Goal: Task Accomplishment & Management: Manage account settings

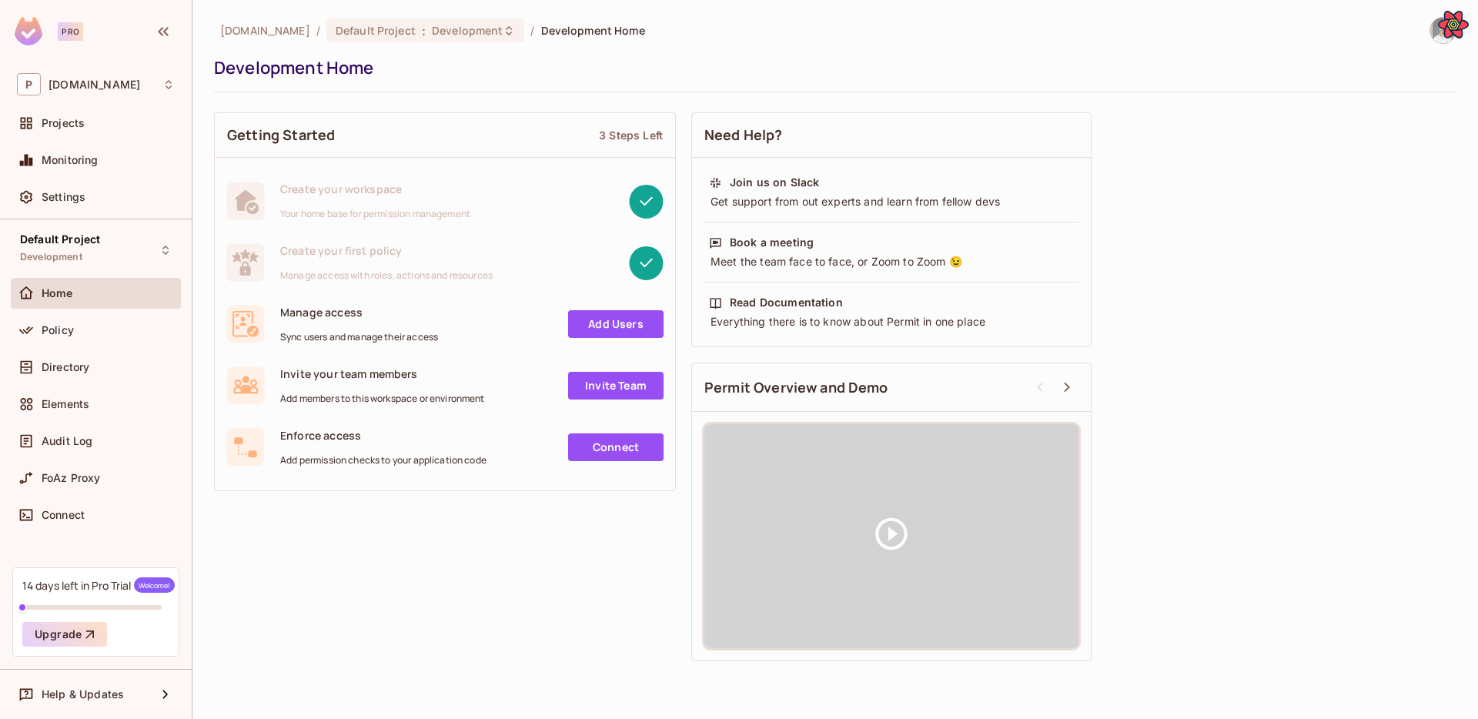
click at [1010, 52] on div "[DOMAIN_NAME] / Default Project : Development / Development Home Development Ho…" at bounding box center [835, 54] width 1242 height 75
click at [79, 361] on span "Directory" at bounding box center [66, 367] width 48 height 12
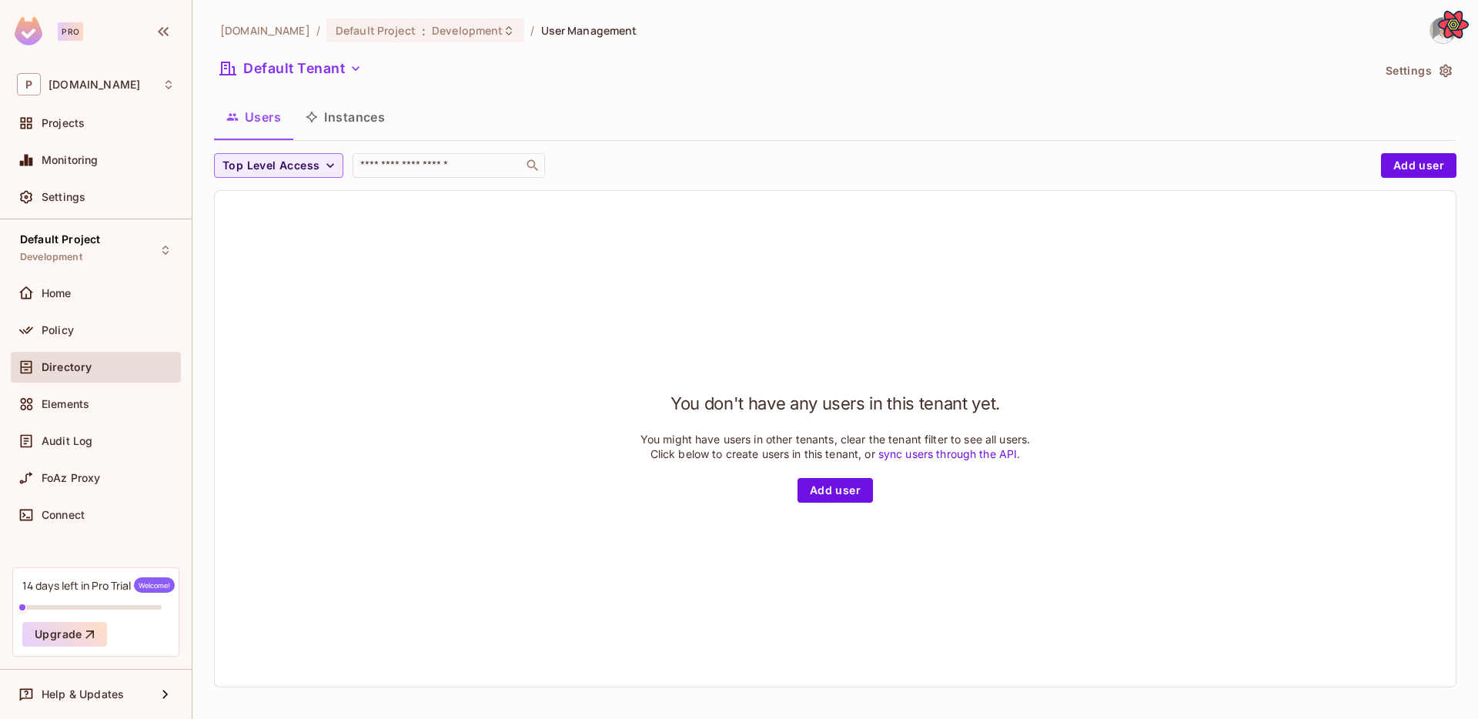
click at [358, 117] on button "Instances" at bounding box center [345, 117] width 104 height 38
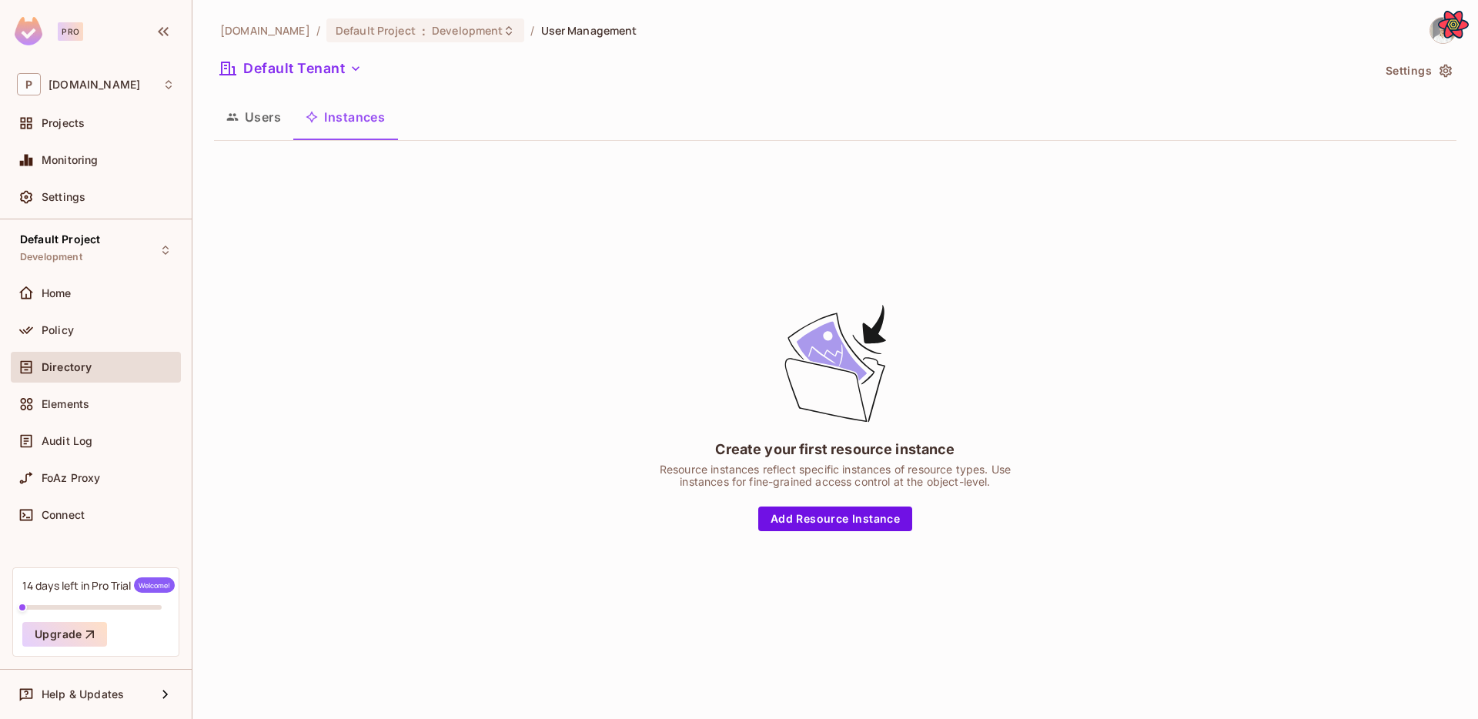
click at [266, 112] on button "Users" at bounding box center [253, 117] width 79 height 38
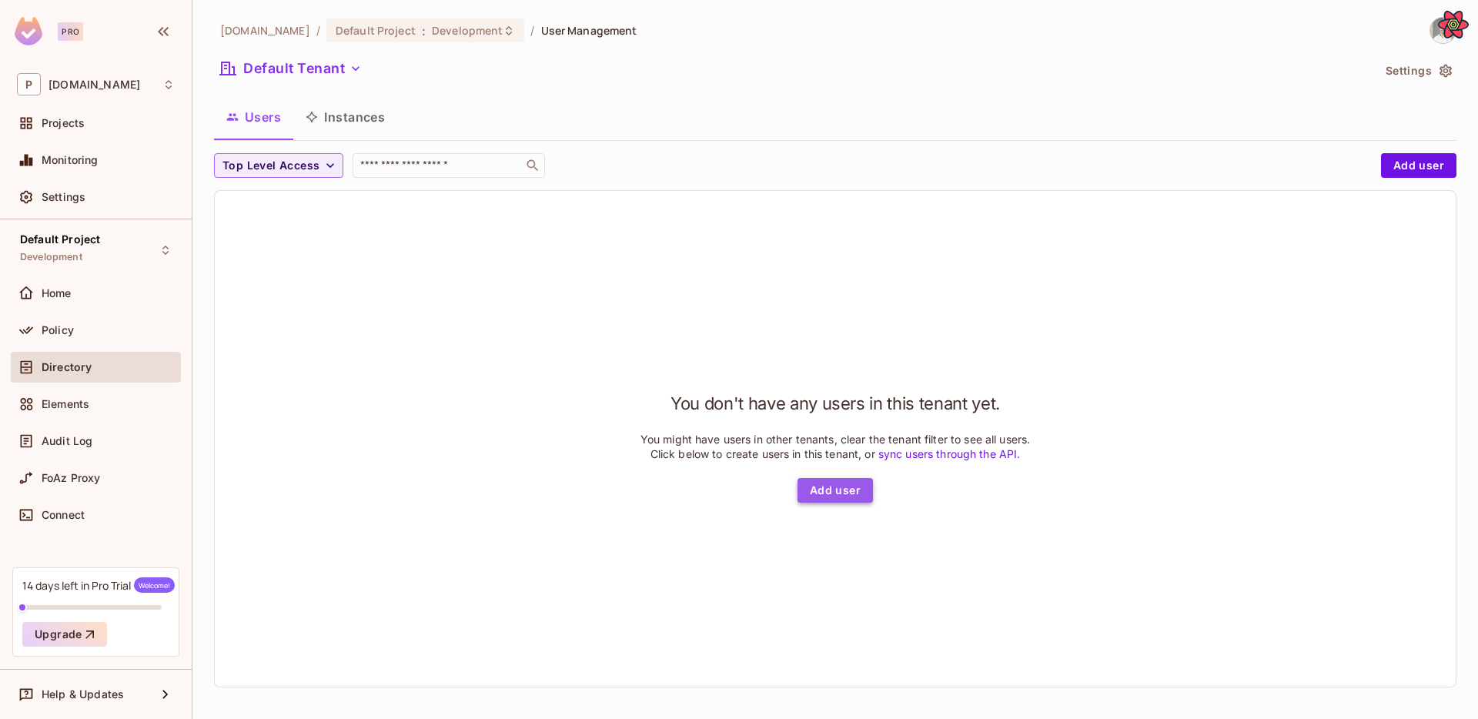
click at [840, 503] on button "Add user" at bounding box center [834, 490] width 75 height 25
click at [823, 503] on button "Add user" at bounding box center [834, 490] width 75 height 25
click at [844, 503] on button "Add user" at bounding box center [834, 490] width 75 height 25
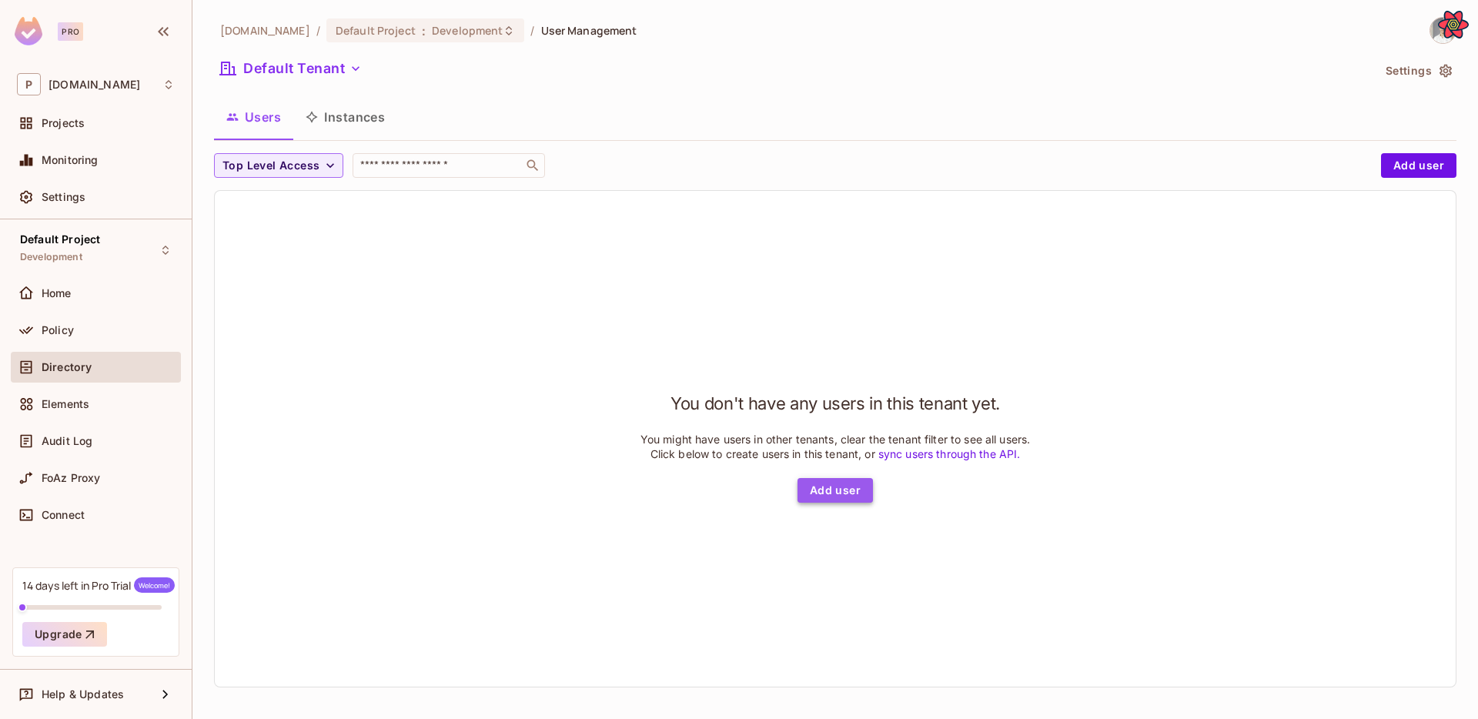
click at [844, 503] on button "Add user" at bounding box center [834, 490] width 75 height 25
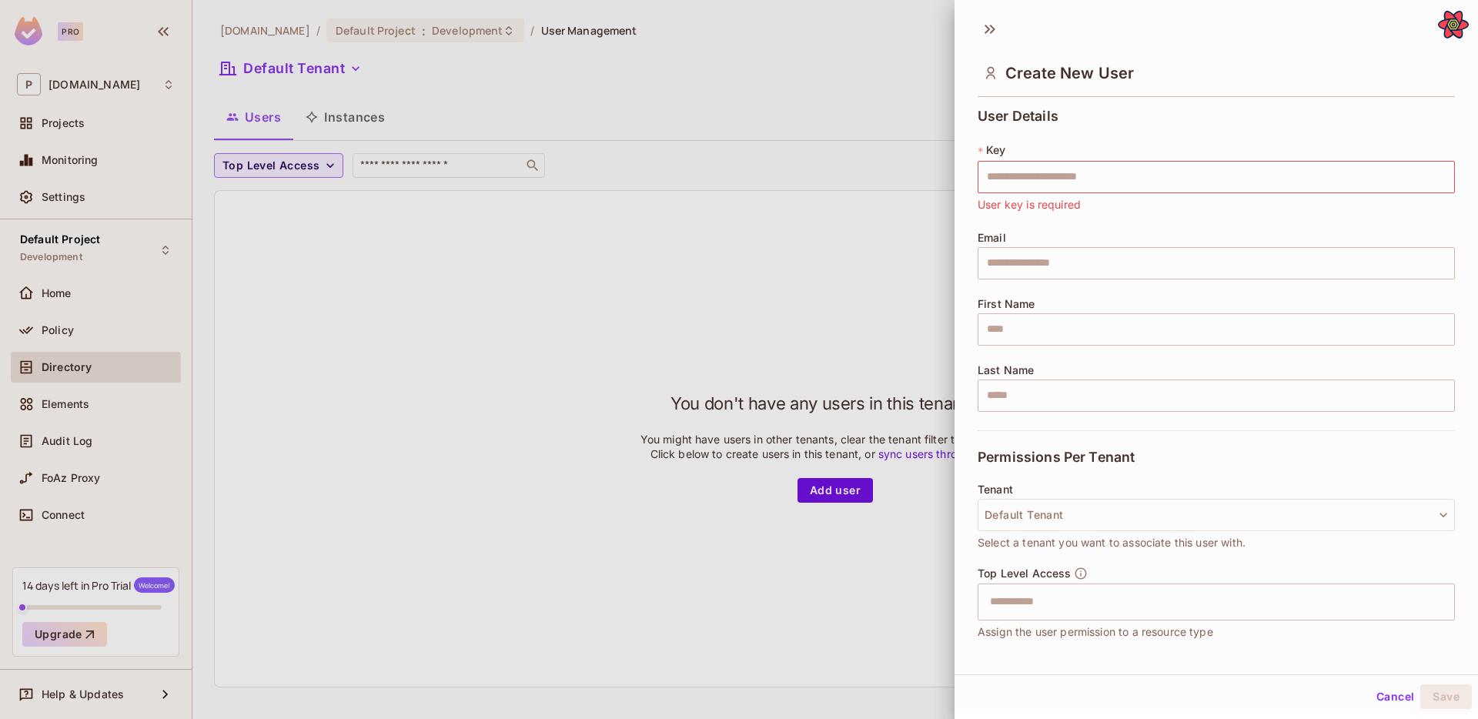
drag, startPoint x: 713, startPoint y: 367, endPoint x: 1073, endPoint y: 159, distance: 415.5
click at [1073, 159] on div "Create New User User Details * Key ​ User key is required Email ​ First Name ​ …" at bounding box center [739, 359] width 1478 height 719
click at [1073, 159] on div "* Key ​ User key is required" at bounding box center [1215, 177] width 477 height 71
click at [1072, 170] on input "text" at bounding box center [1215, 177] width 477 height 32
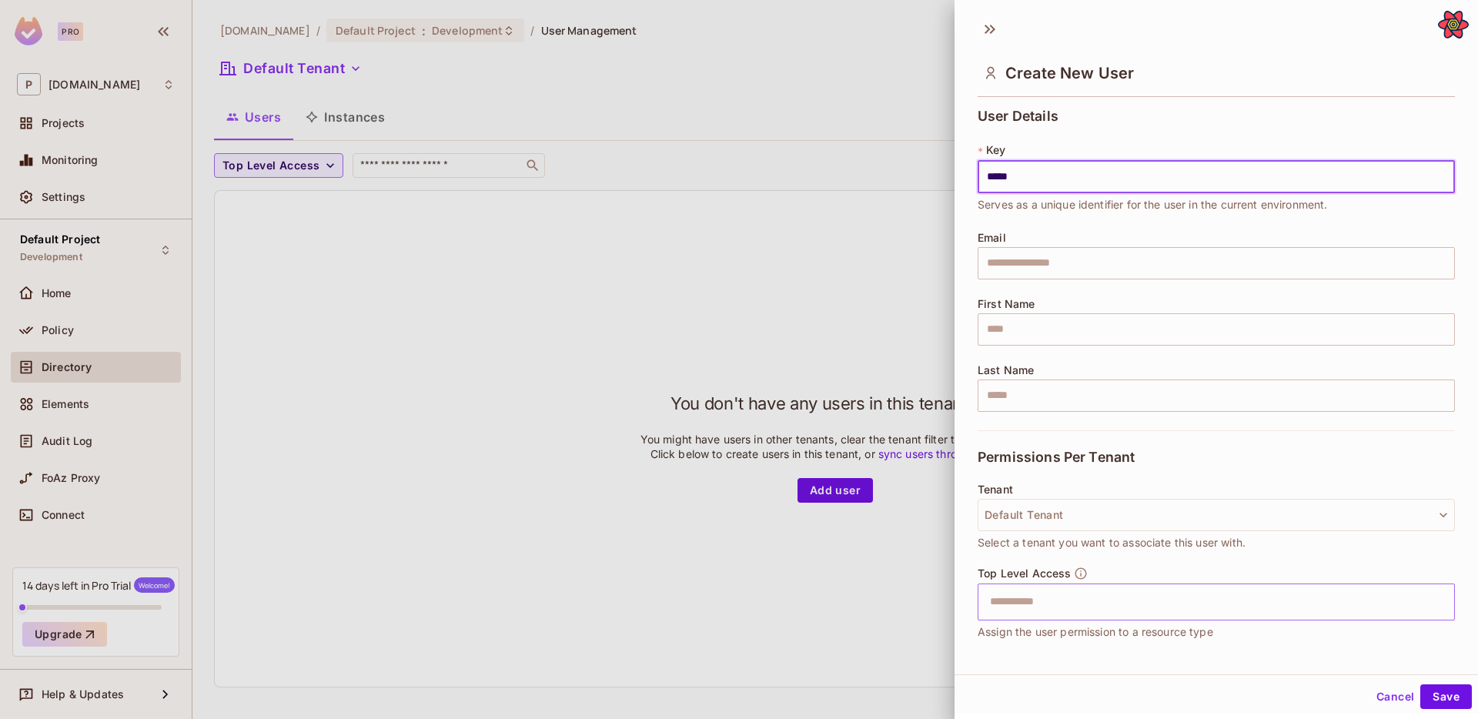
type input "*****"
click at [1098, 597] on input "text" at bounding box center [1202, 601] width 444 height 31
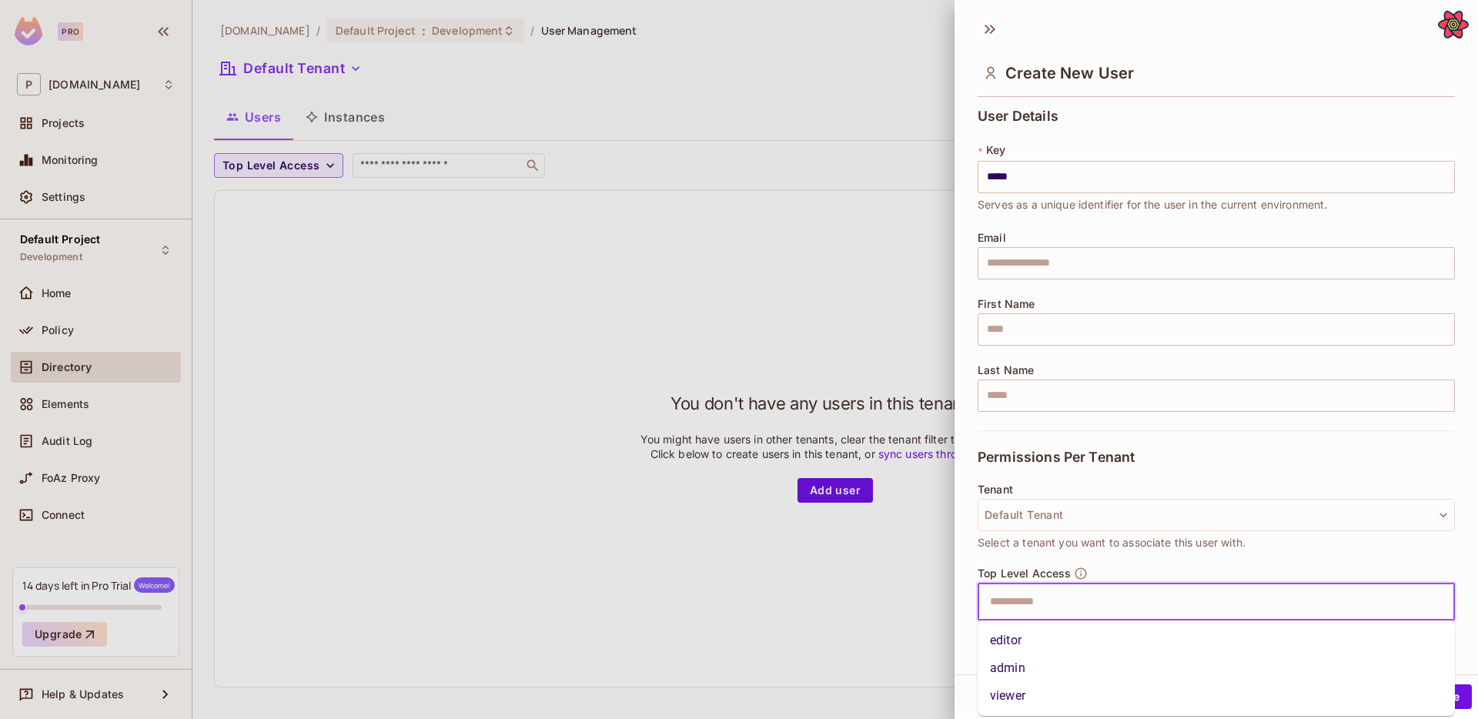
click at [1044, 640] on li "editor" at bounding box center [1215, 640] width 477 height 28
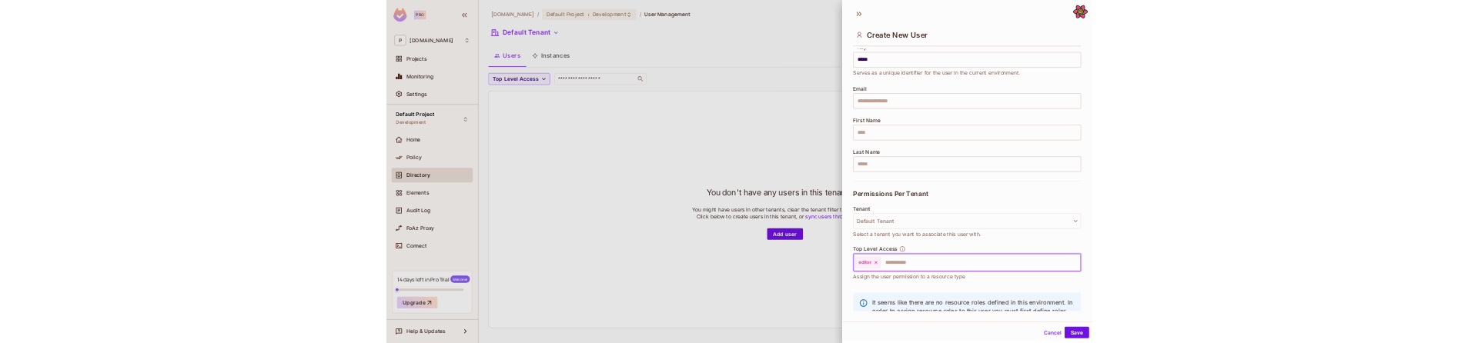
scroll to position [113, 0]
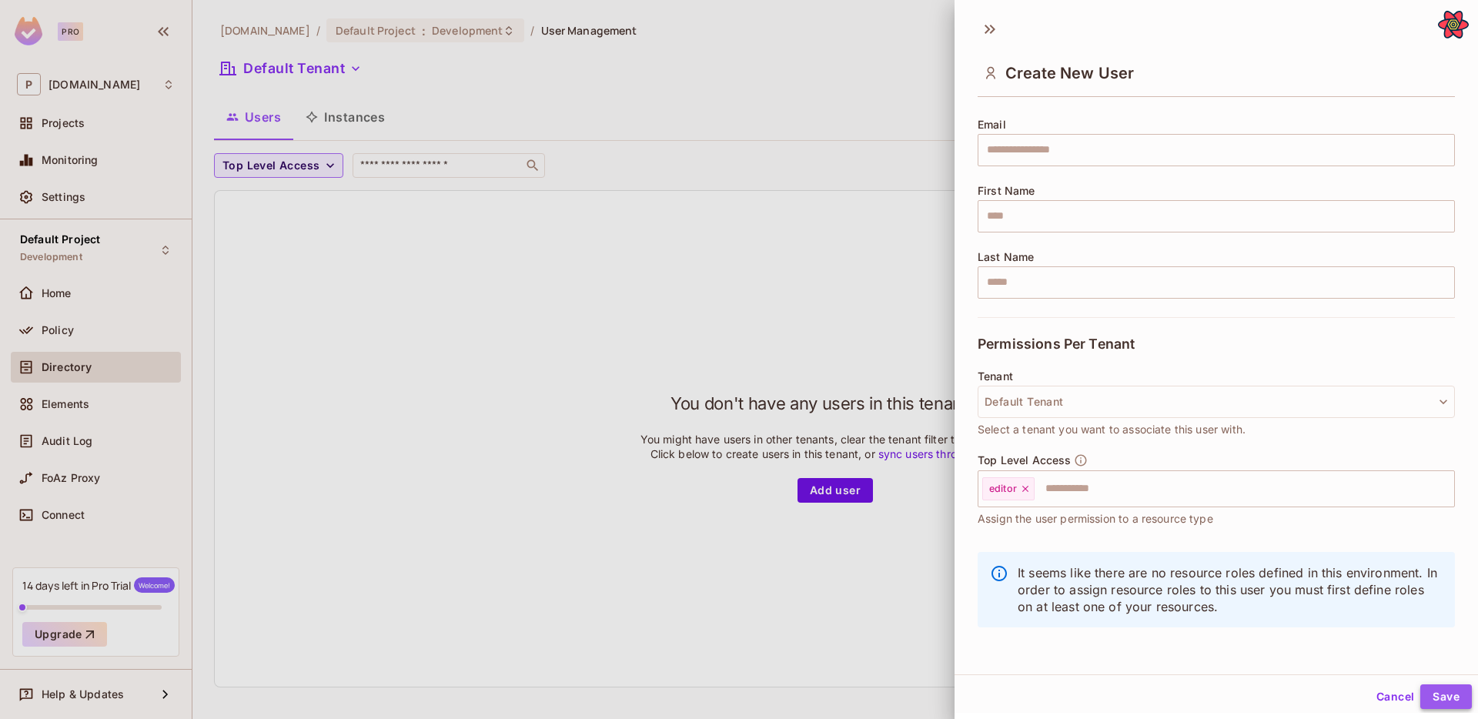
click at [1439, 700] on button "Save" at bounding box center [1446, 696] width 52 height 25
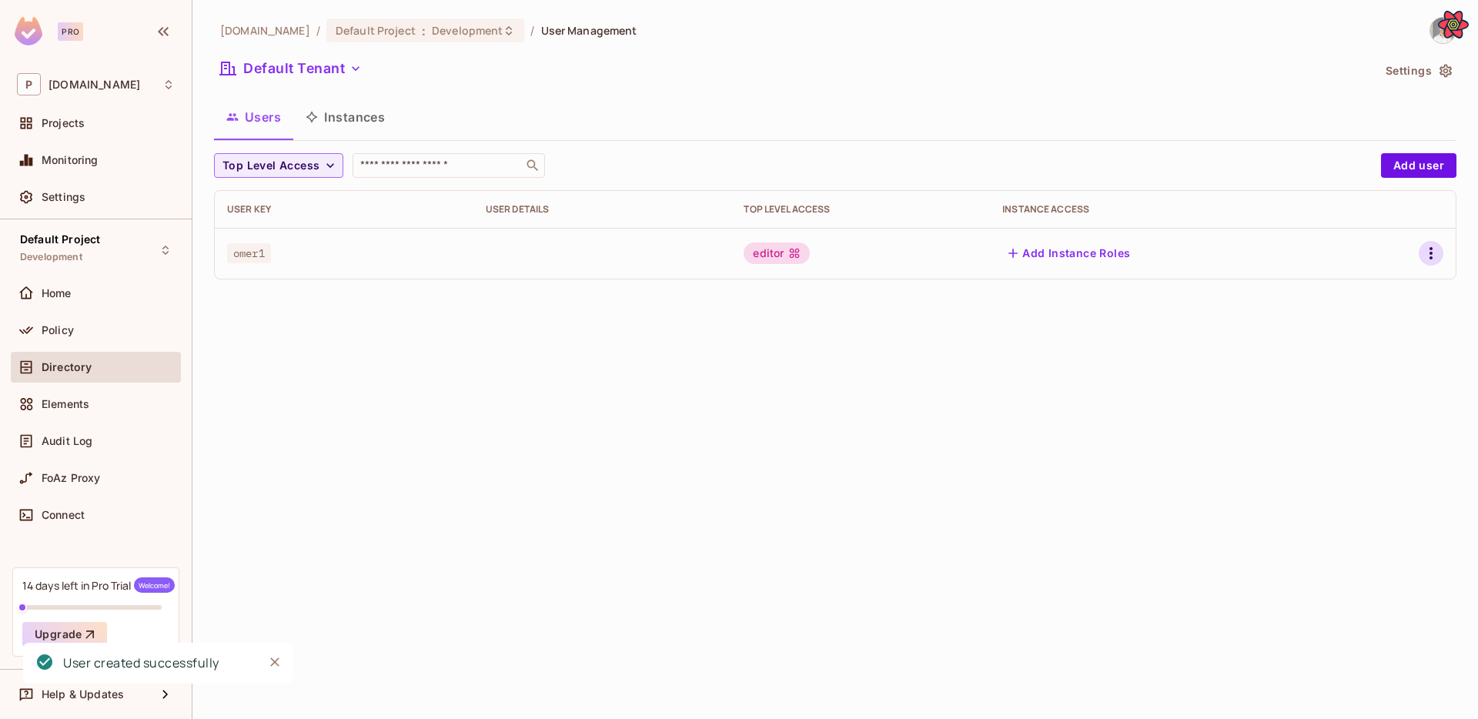
click at [1436, 257] on icon "button" at bounding box center [1430, 253] width 18 height 18
click at [821, 332] on div at bounding box center [739, 359] width 1478 height 719
click at [832, 293] on div "permit.io / Default Project : Development / User Management Default Tenant Sett…" at bounding box center [834, 359] width 1285 height 719
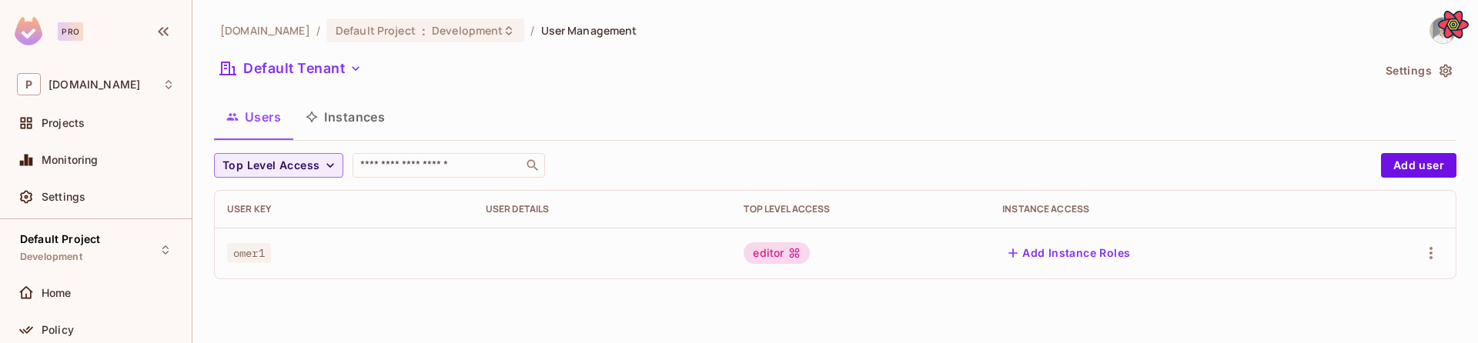
click at [673, 307] on div "permit.io / Default Project : Development / User Management Default Tenant Sett…" at bounding box center [834, 171] width 1285 height 343
click at [1428, 35] on div at bounding box center [1435, 30] width 41 height 27
click at [1429, 35] on div at bounding box center [1442, 30] width 27 height 27
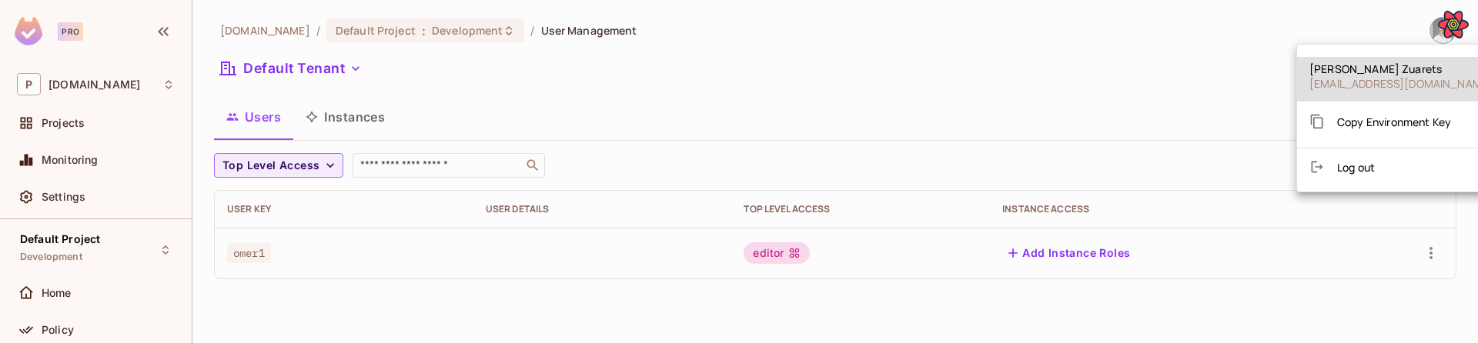
click at [1366, 115] on span "Copy Environment Key" at bounding box center [1394, 122] width 114 height 15
